Goal: Check status: Check status

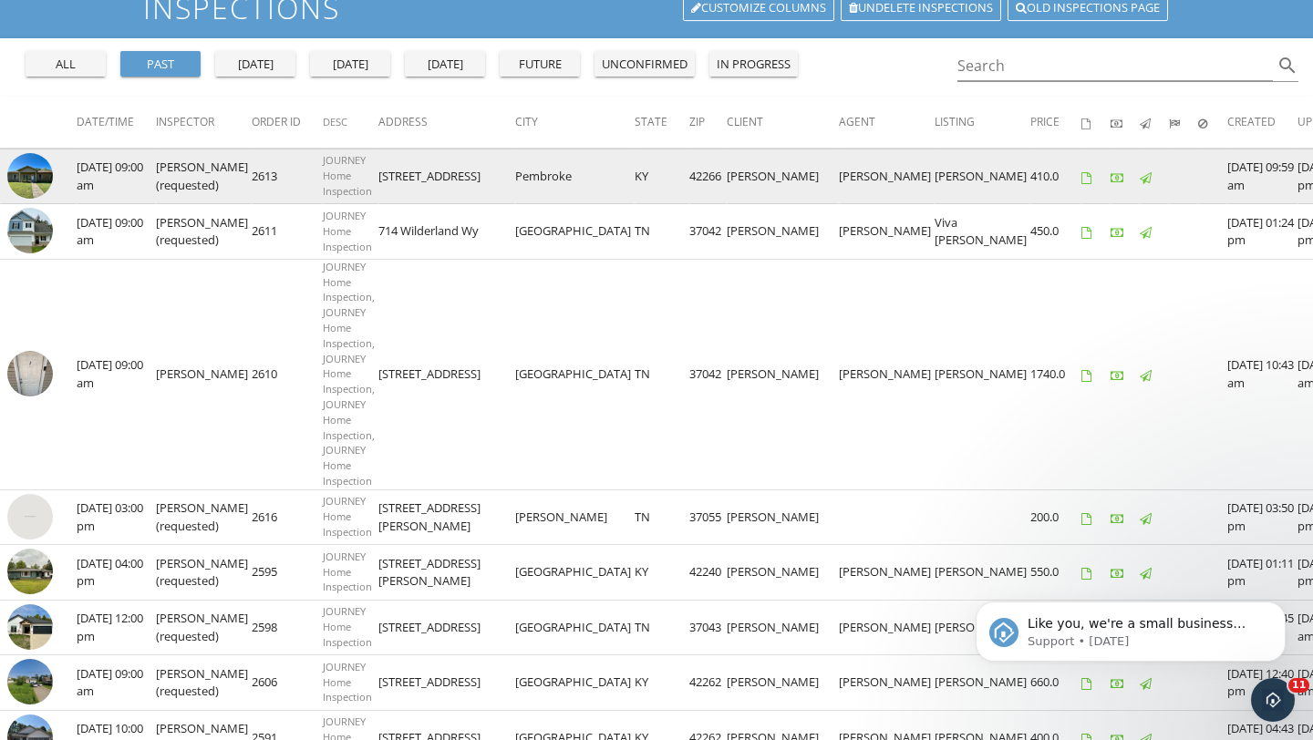
scroll to position [125, 0]
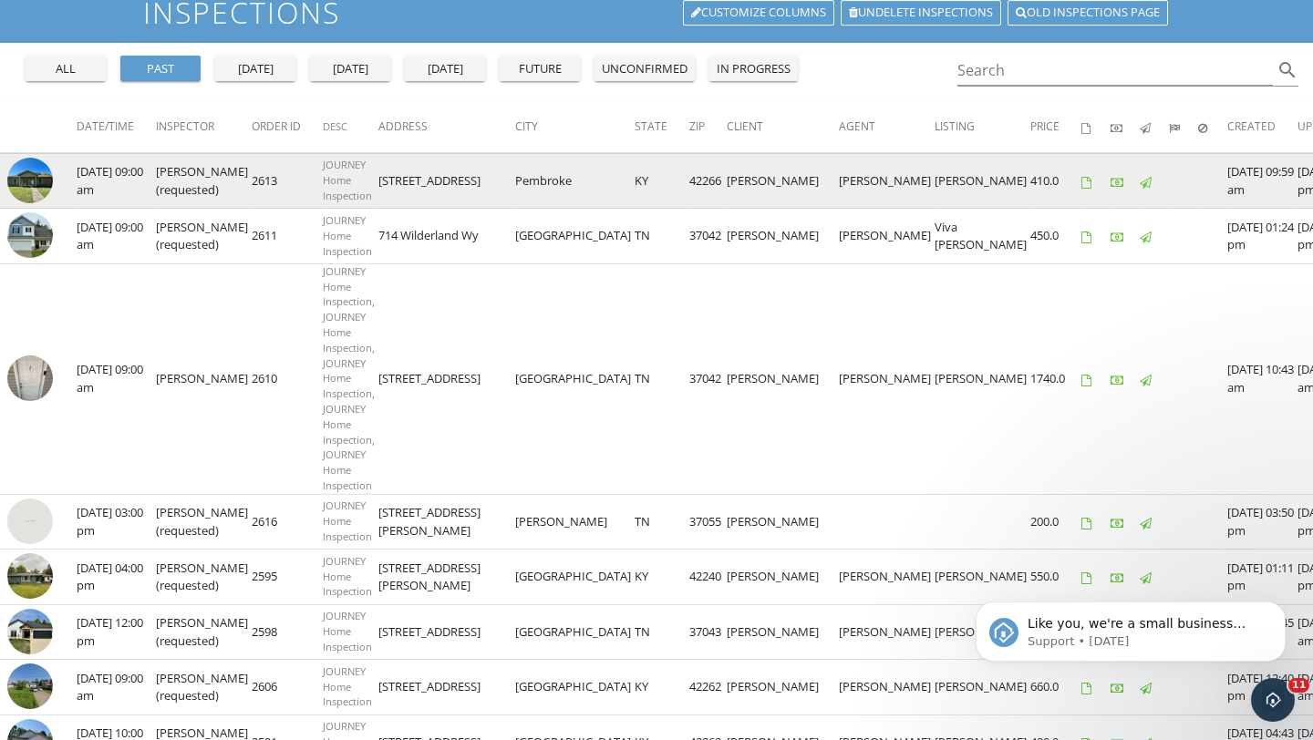
click at [36, 173] on img at bounding box center [30, 181] width 46 height 46
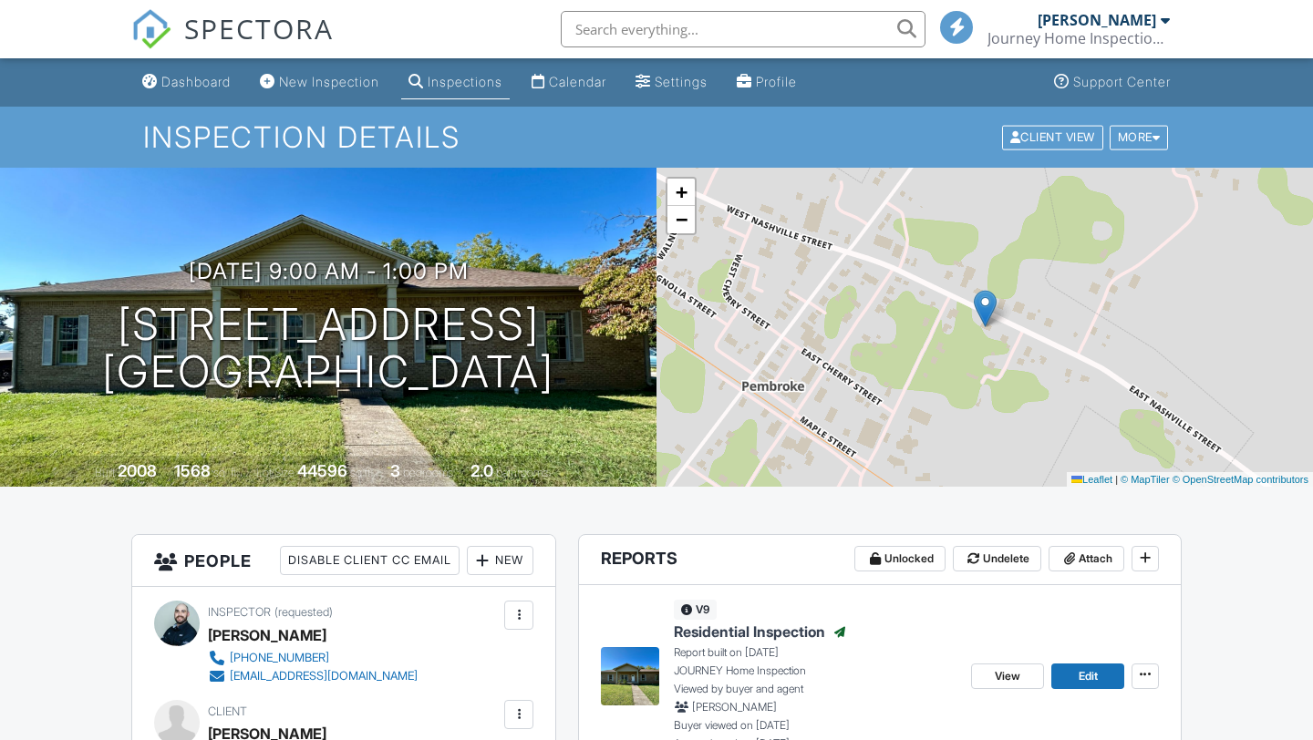
scroll to position [272, 0]
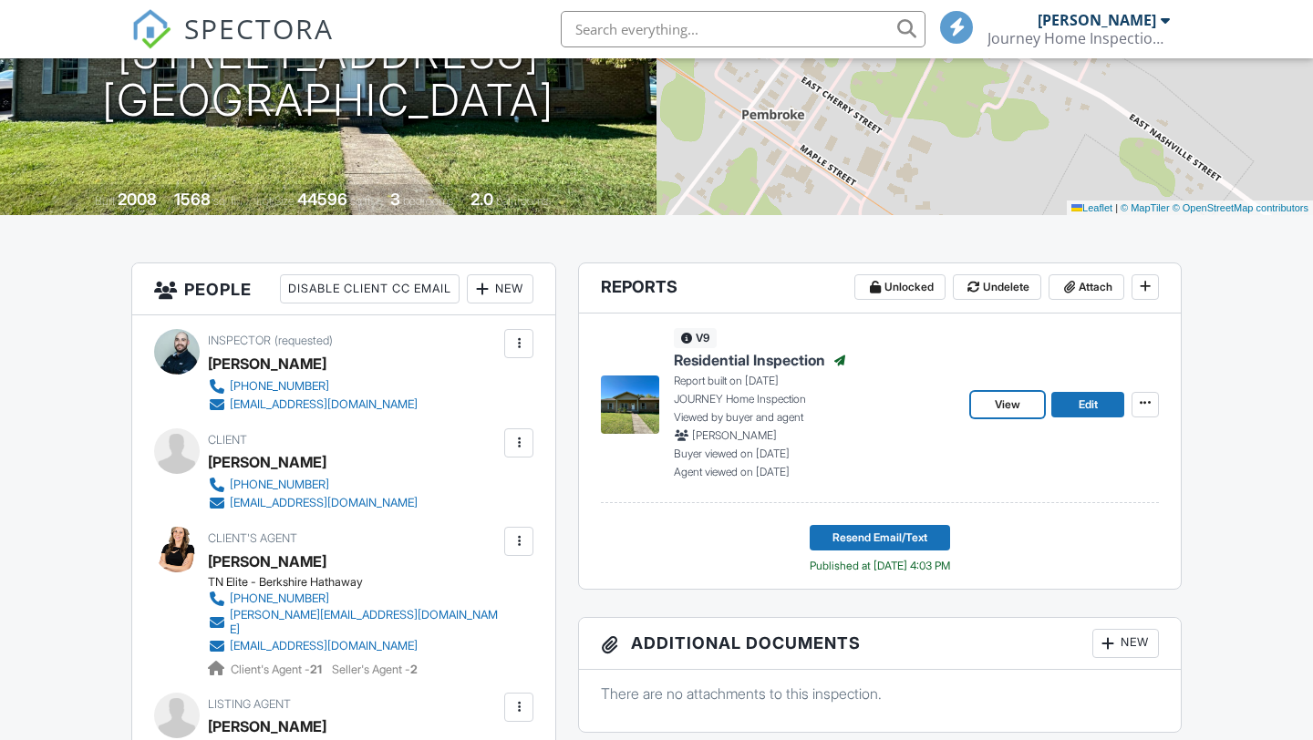
click at [999, 402] on span "View" at bounding box center [1008, 405] width 26 height 18
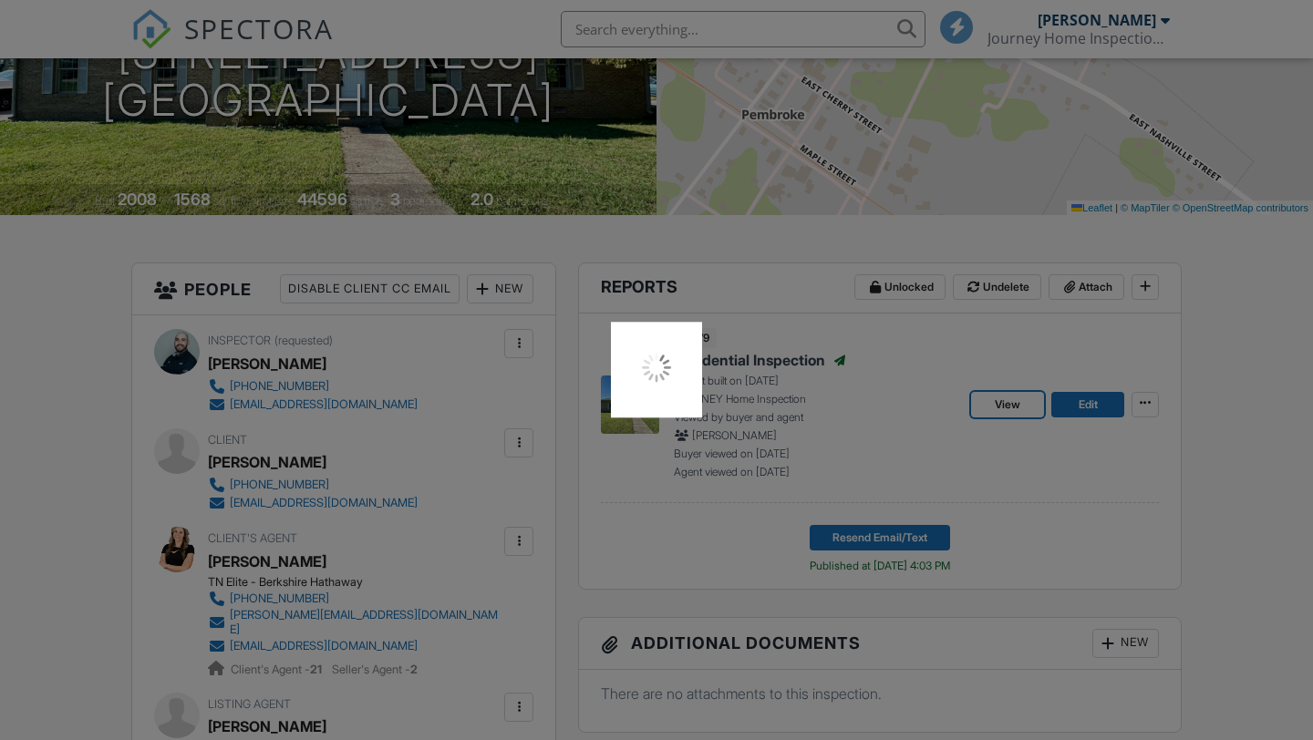
scroll to position [0, 0]
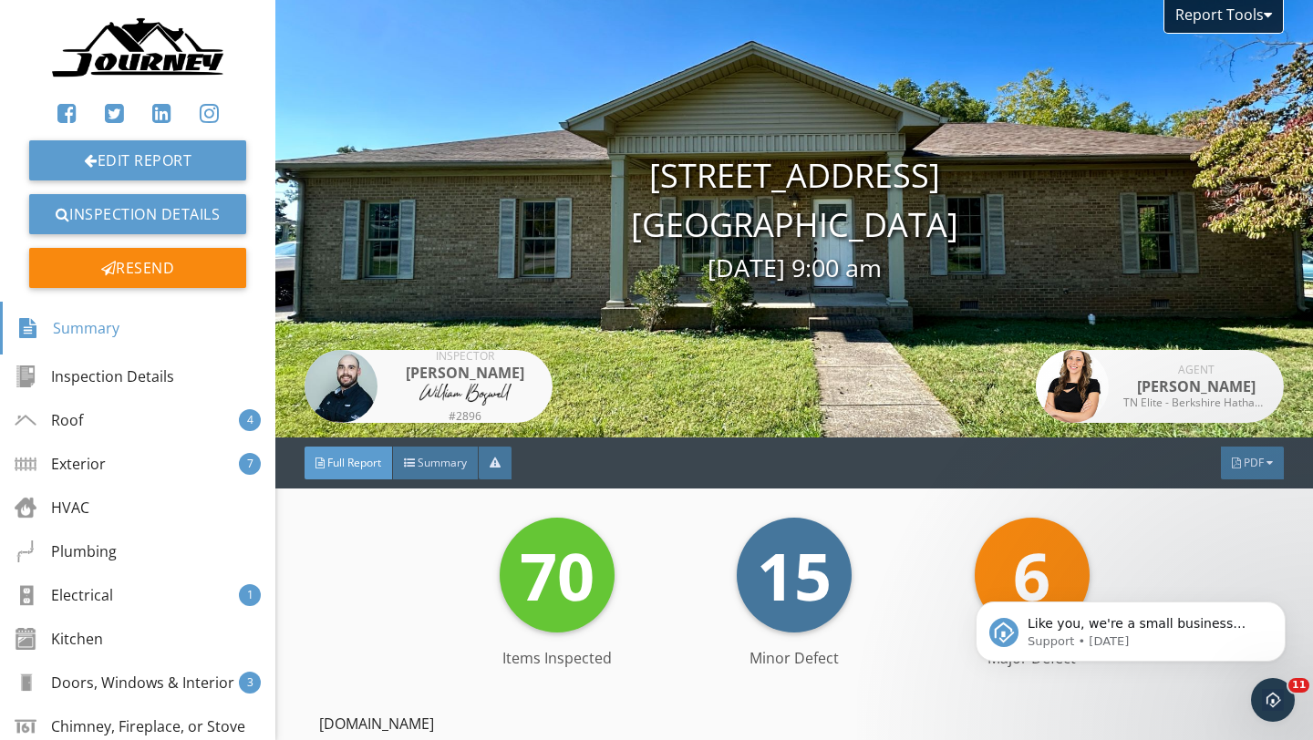
click at [445, 446] on div "Full Report Summary PDF" at bounding box center [794, 463] width 1038 height 51
click at [444, 474] on div "Summary" at bounding box center [436, 463] width 86 height 33
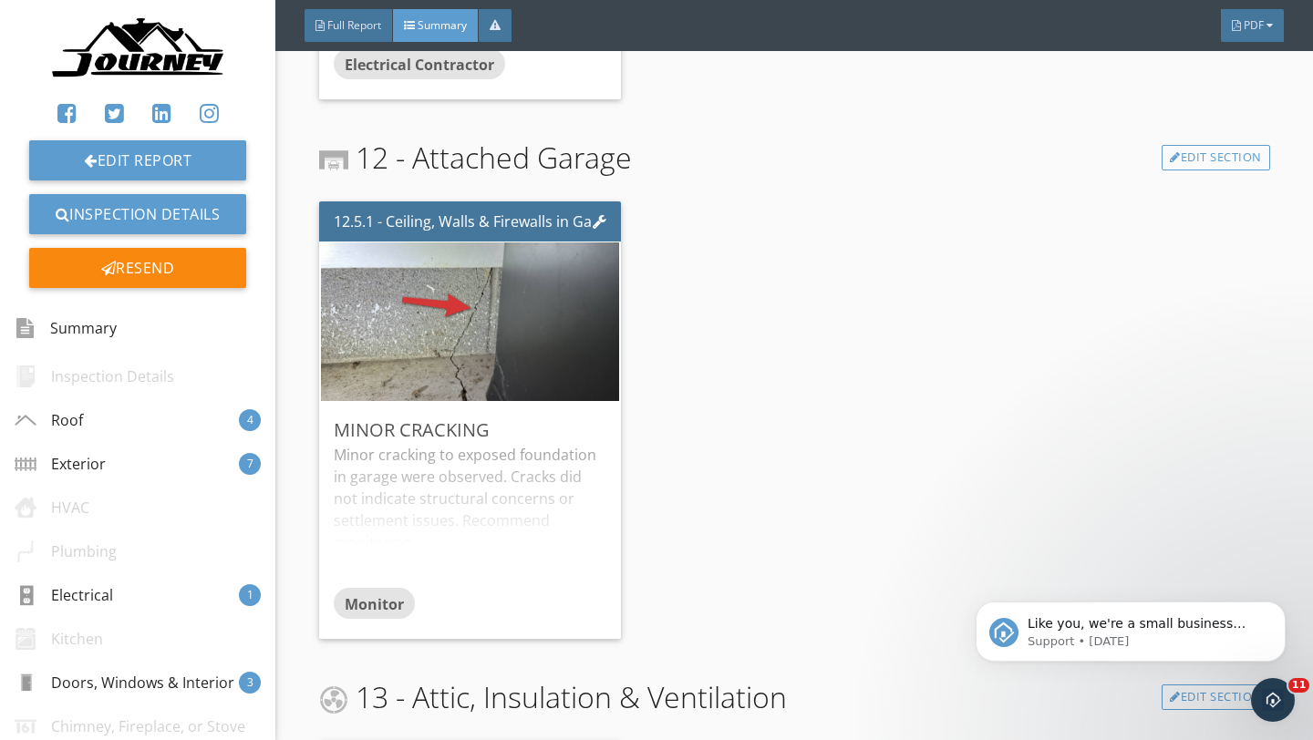
scroll to position [5085, 0]
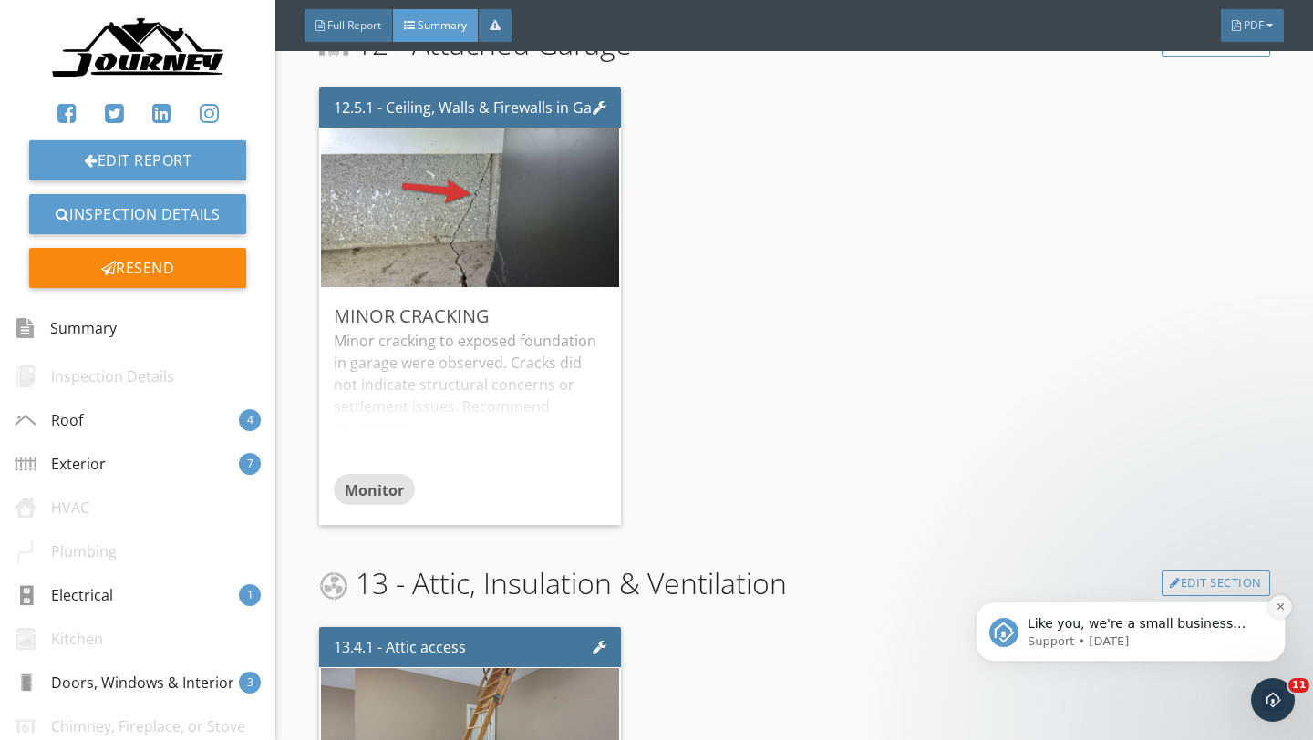
click at [1281, 606] on icon "Dismiss notification" at bounding box center [1280, 607] width 6 height 6
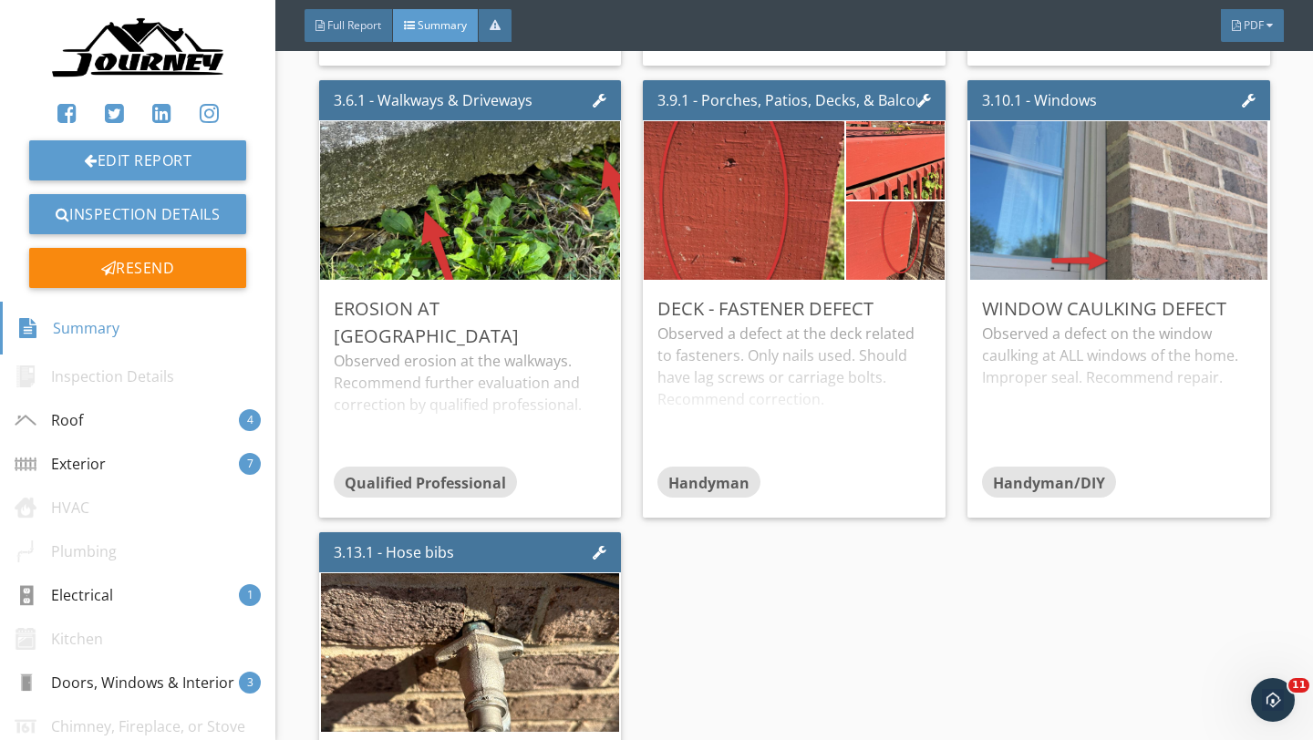
scroll to position [1940, 0]
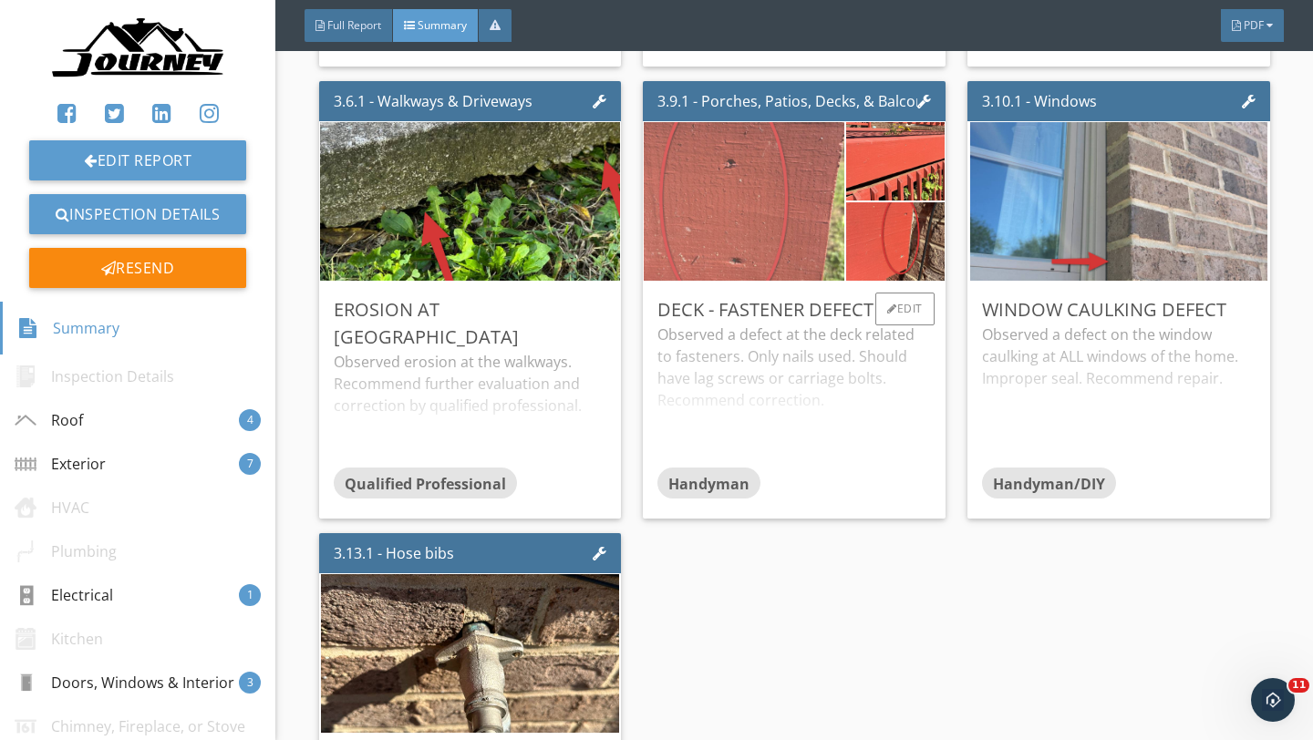
click at [752, 195] on img at bounding box center [743, 202] width 297 height 397
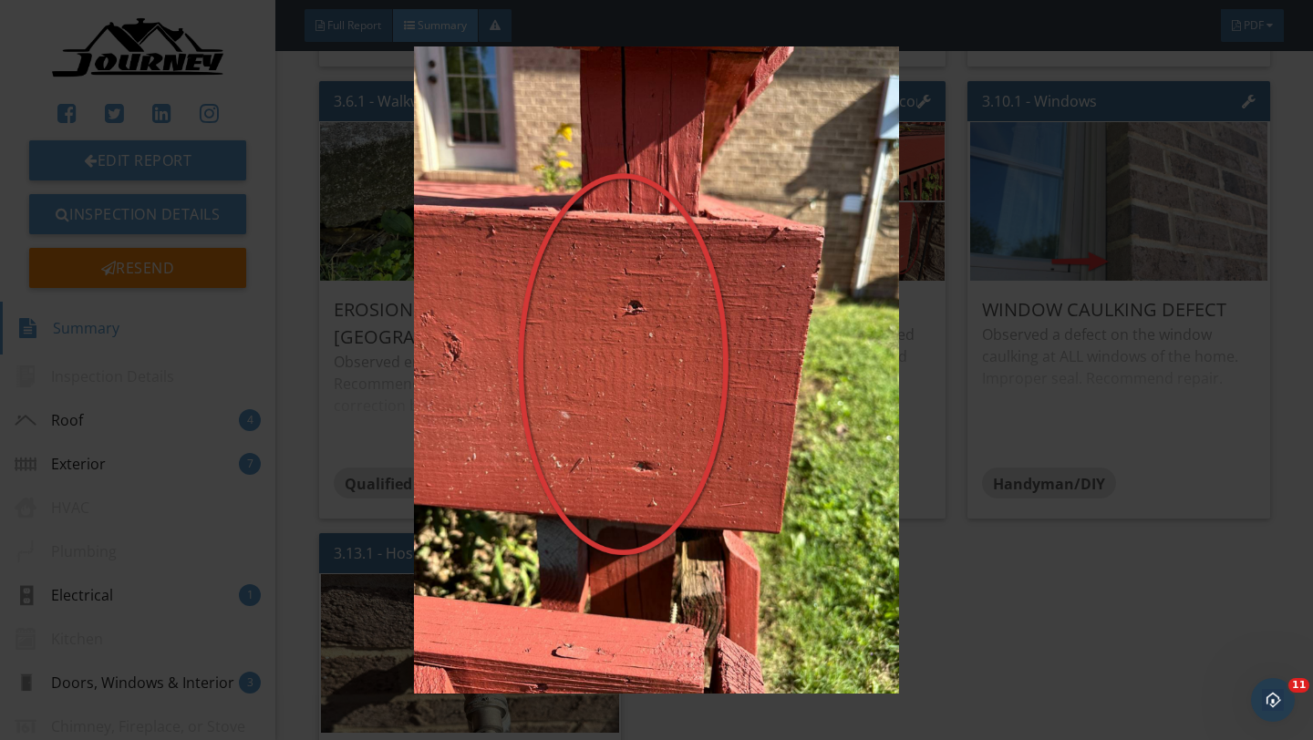
click at [665, 284] on img at bounding box center [656, 371] width 1192 height 648
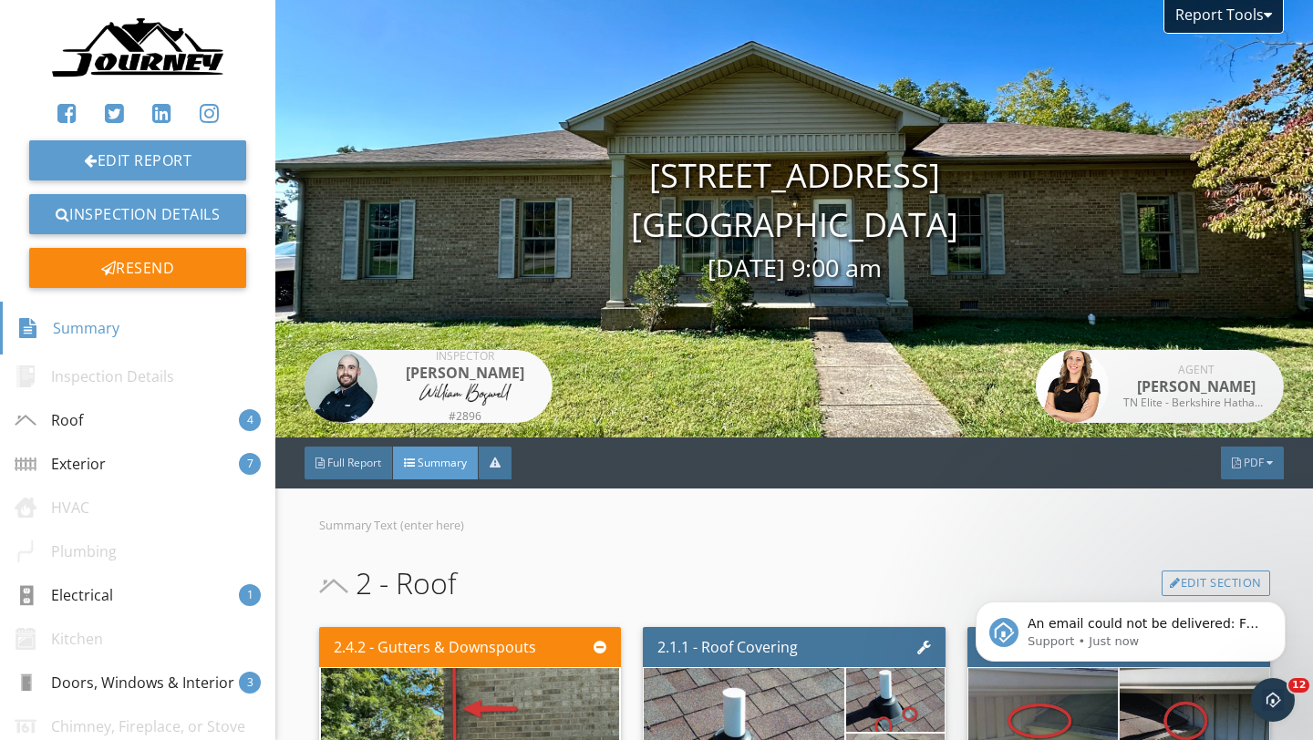
scroll to position [0, 0]
